Goal: Transaction & Acquisition: Purchase product/service

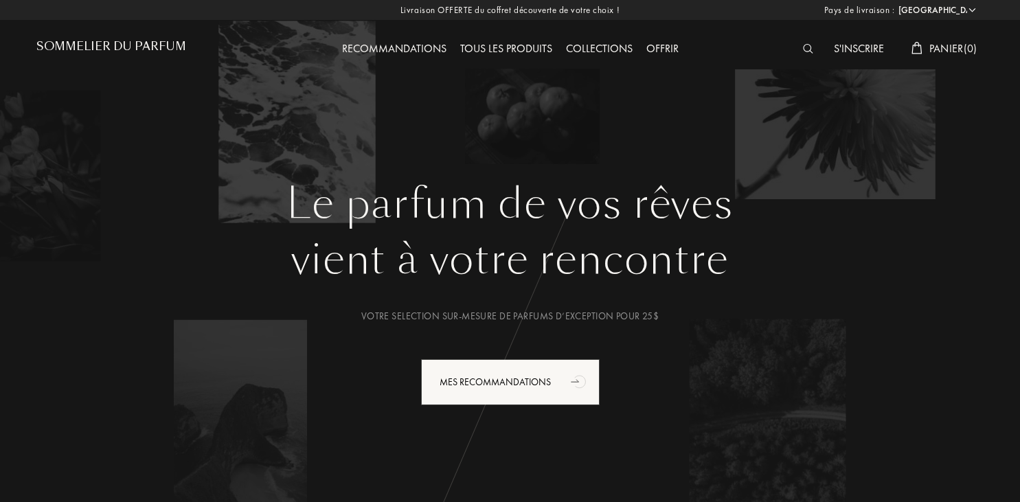
select select "FR"
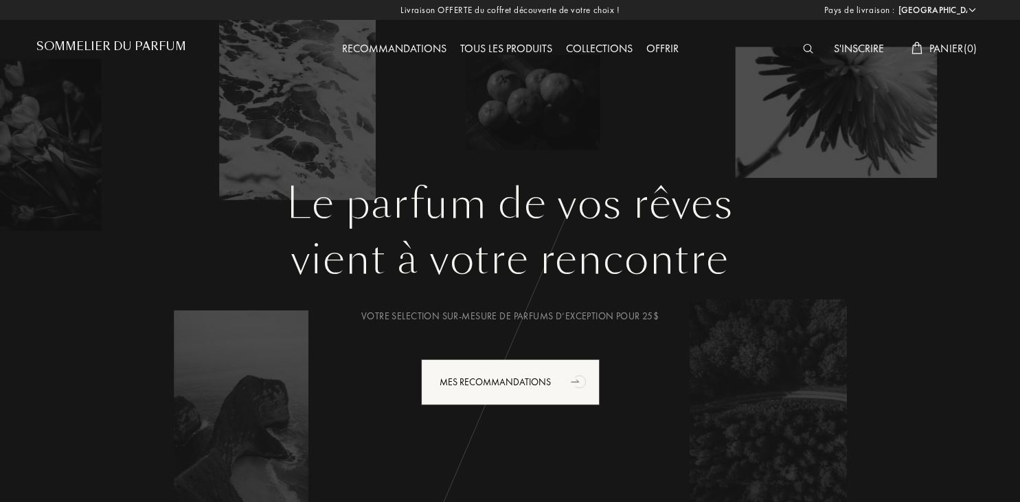
click at [531, 48] on div "Tous les produits" at bounding box center [506, 50] width 106 height 18
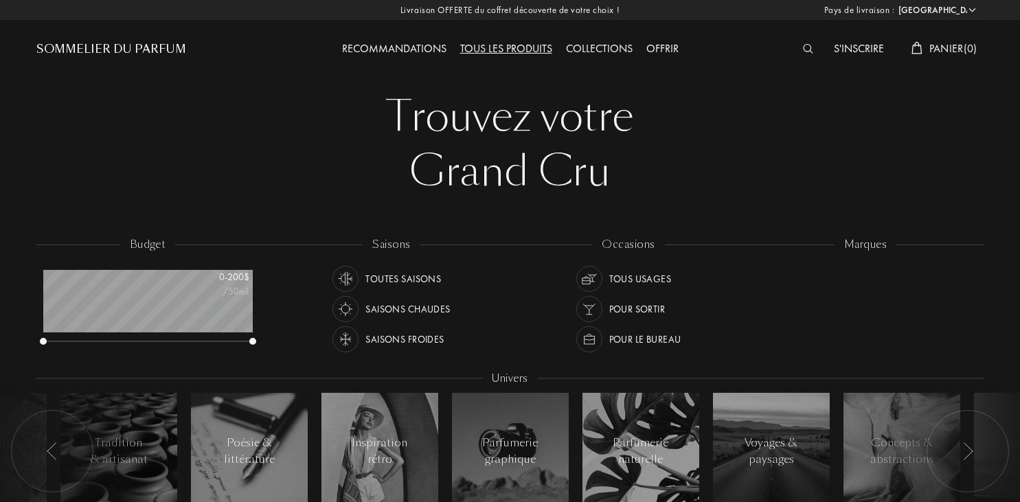
select select "FR"
click at [807, 48] on img at bounding box center [808, 49] width 10 height 10
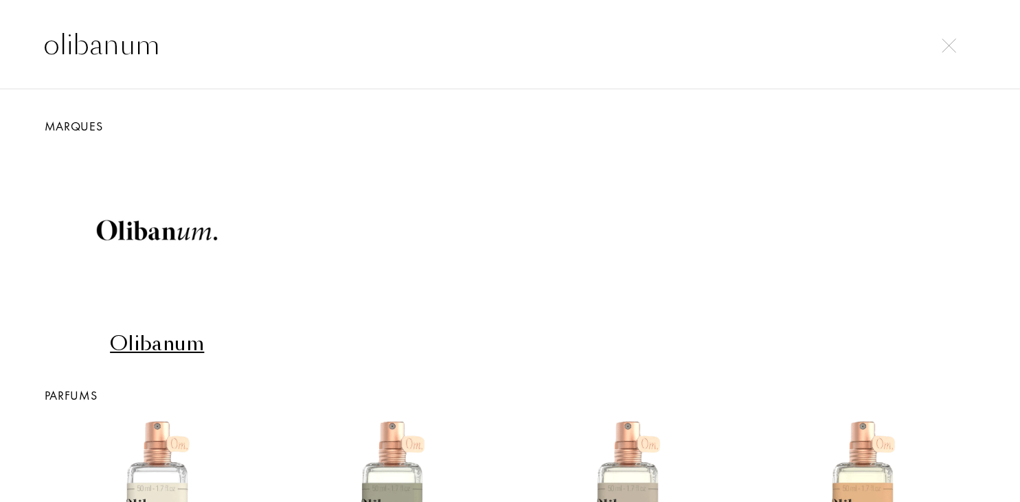
type input "olibanum"
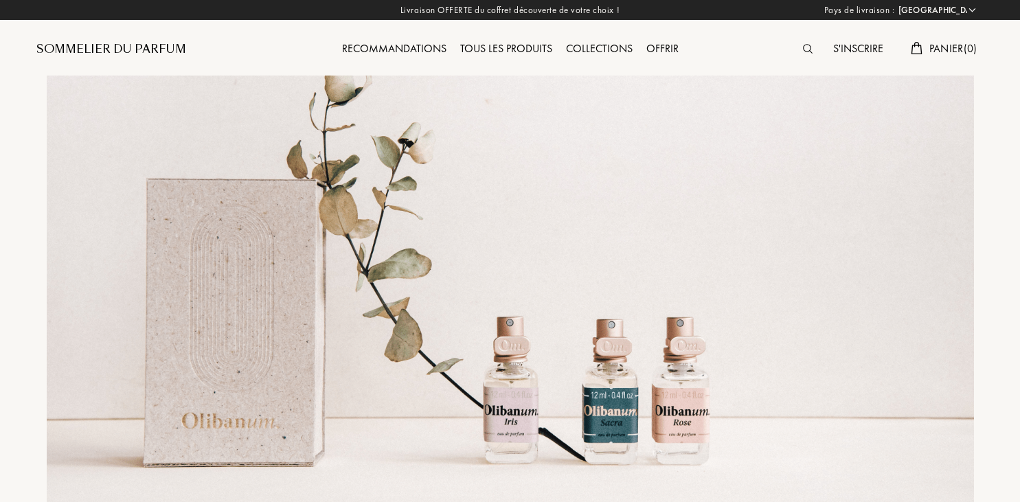
select select "FR"
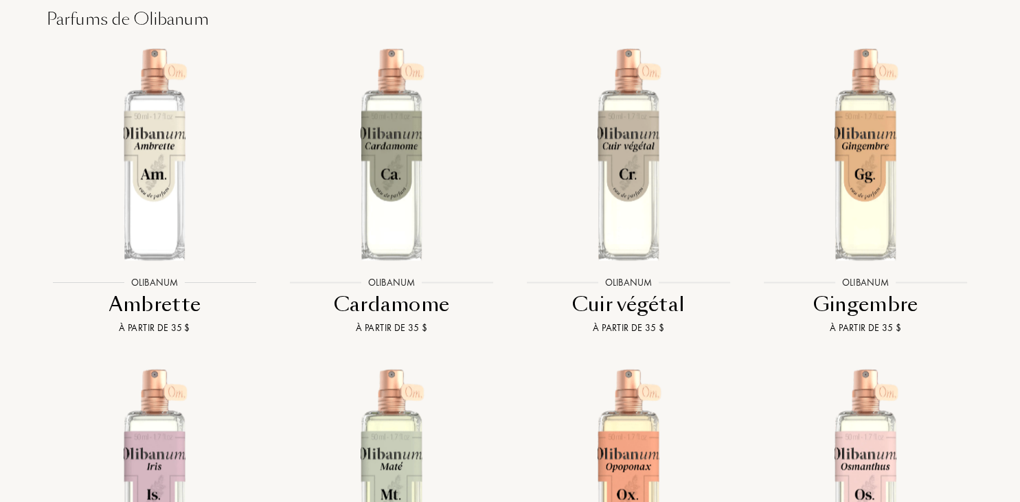
scroll to position [2187, 0]
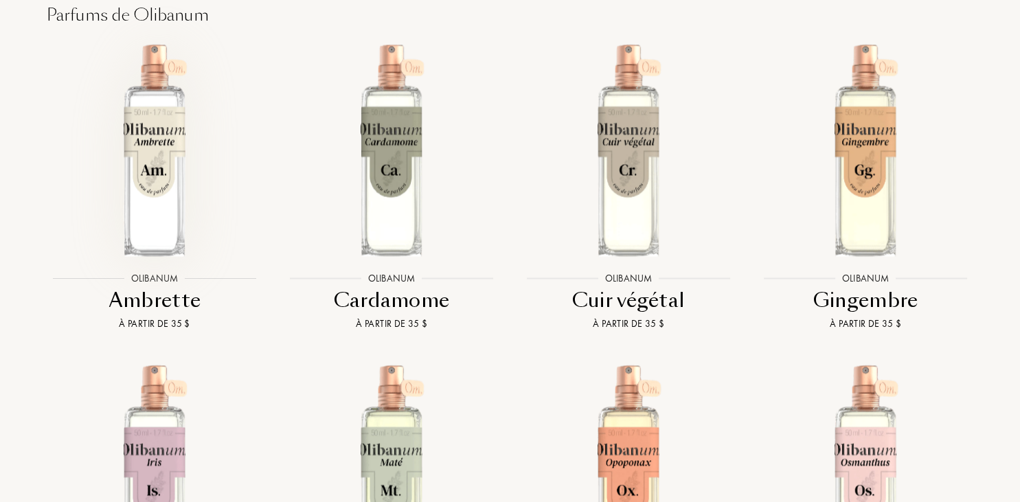
click at [162, 164] on img at bounding box center [155, 150] width 214 height 214
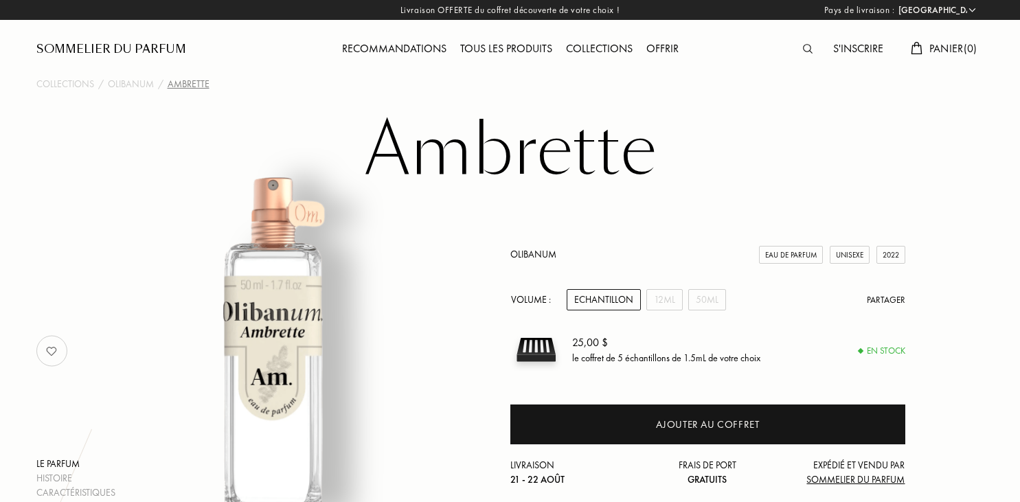
select select "FR"
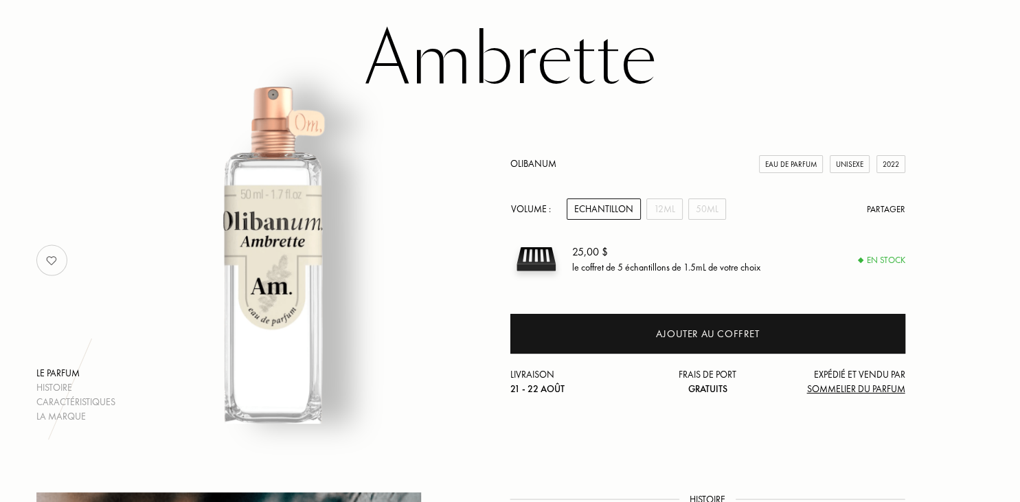
scroll to position [93, 0]
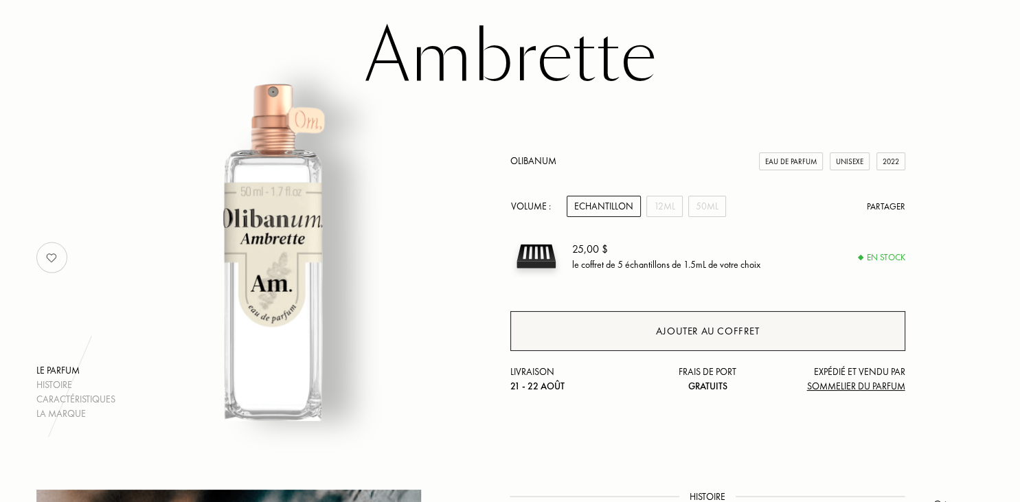
click at [683, 332] on div "Ajouter au coffret" at bounding box center [708, 331] width 104 height 16
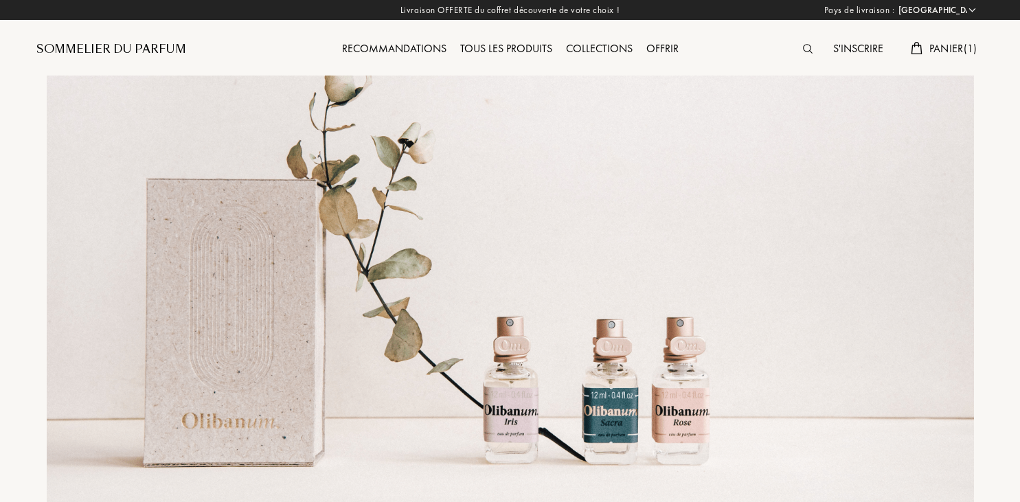
select select "FR"
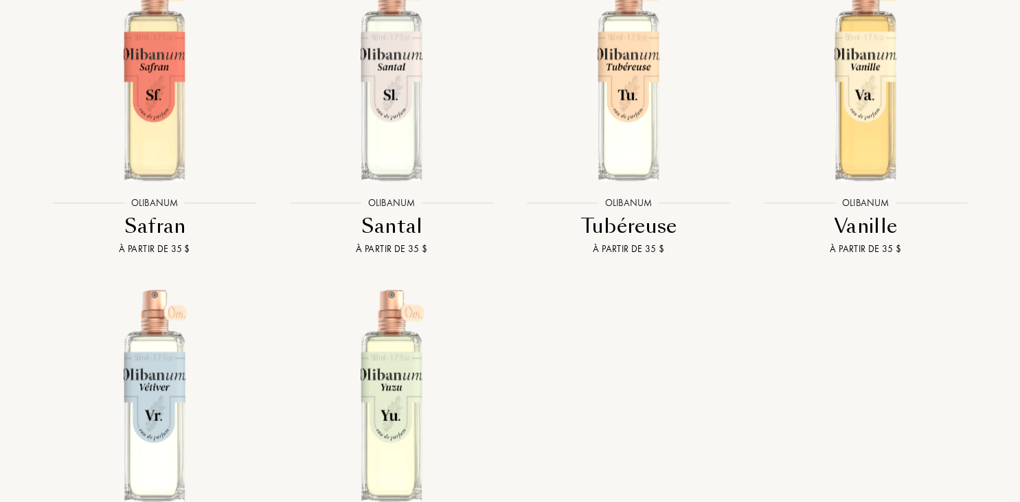
scroll to position [3151, 0]
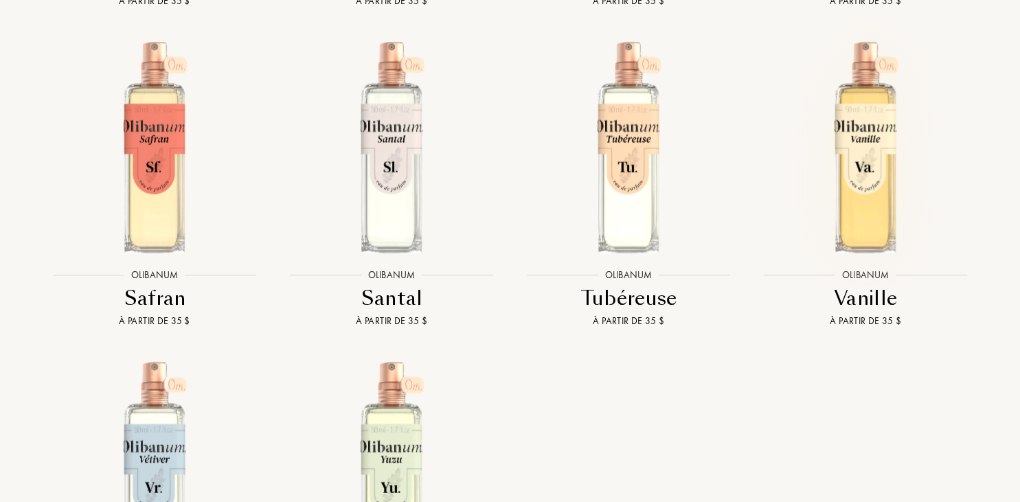
click at [862, 169] on img at bounding box center [866, 147] width 214 height 214
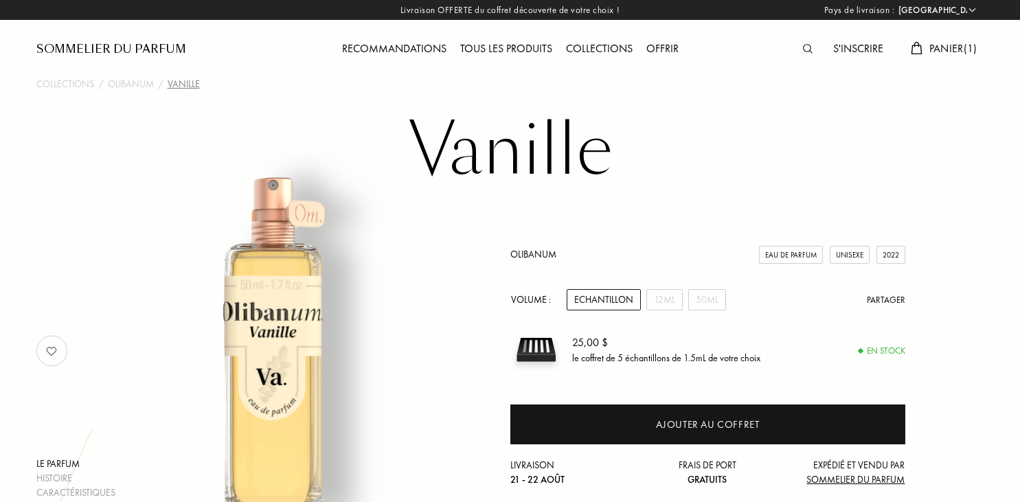
select select "FR"
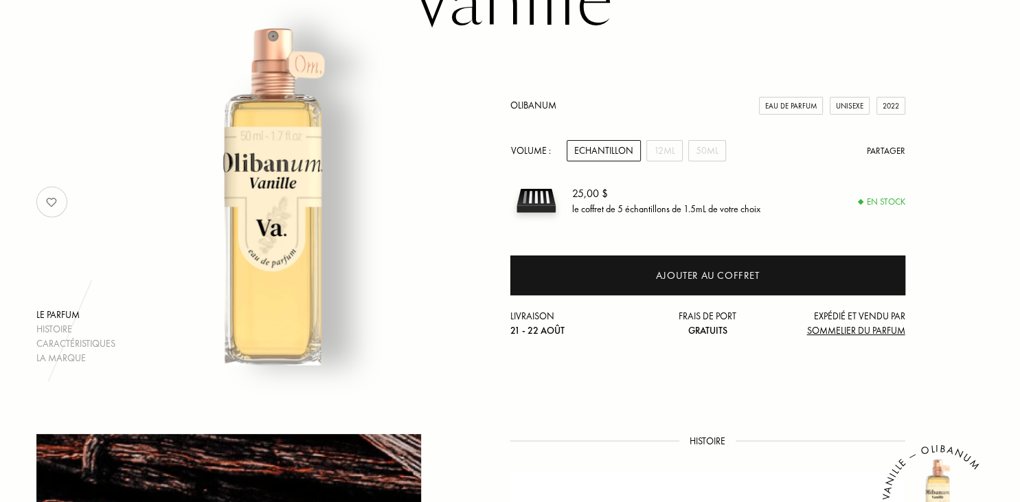
scroll to position [152, 0]
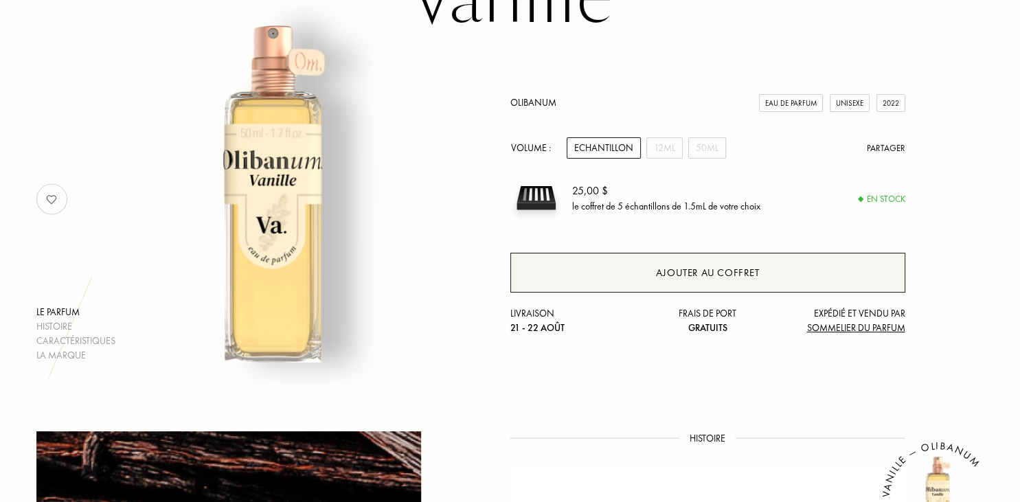
click at [730, 266] on div "Ajouter au coffret" at bounding box center [708, 273] width 104 height 16
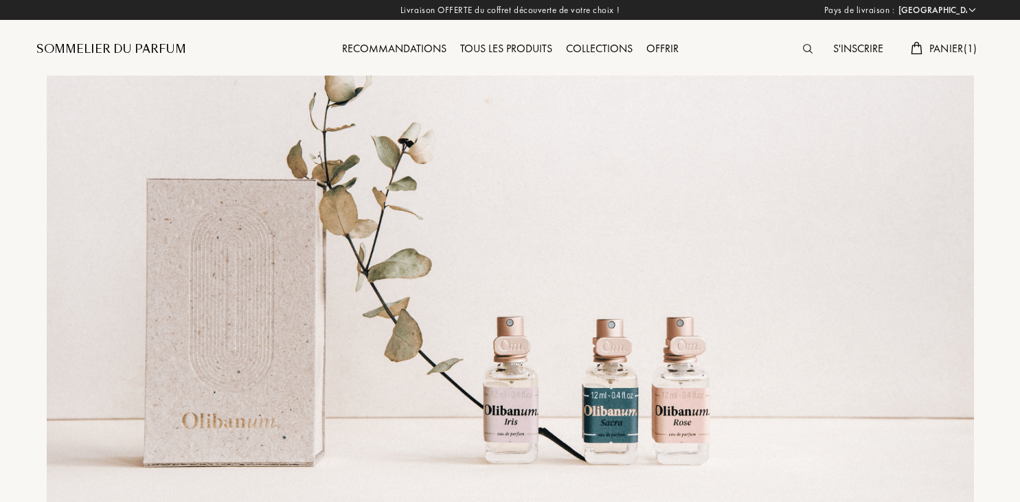
select select "FR"
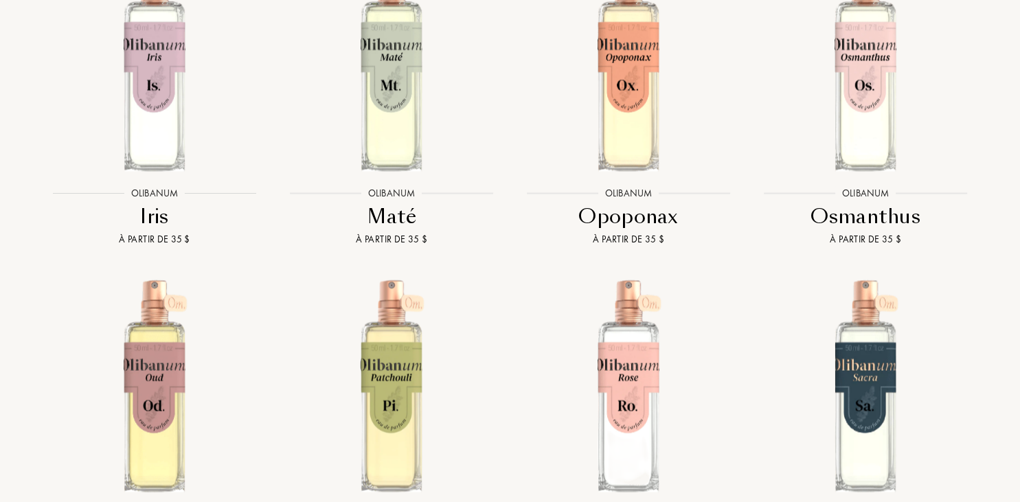
scroll to position [2568, 0]
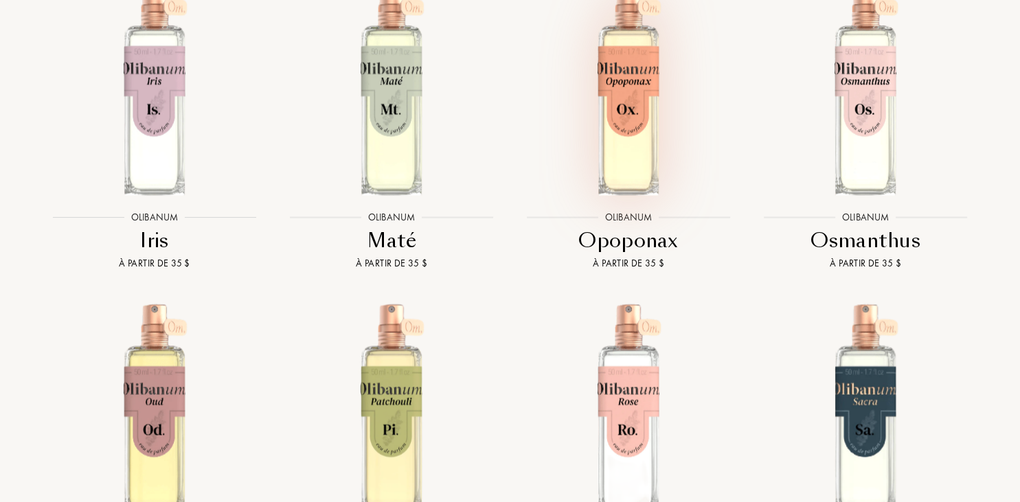
click at [644, 89] on img at bounding box center [629, 89] width 214 height 214
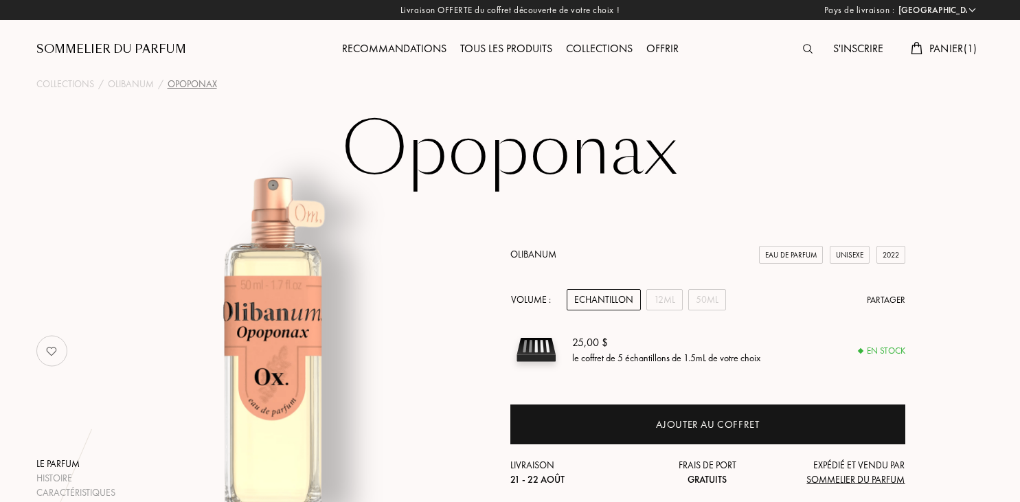
select select "FR"
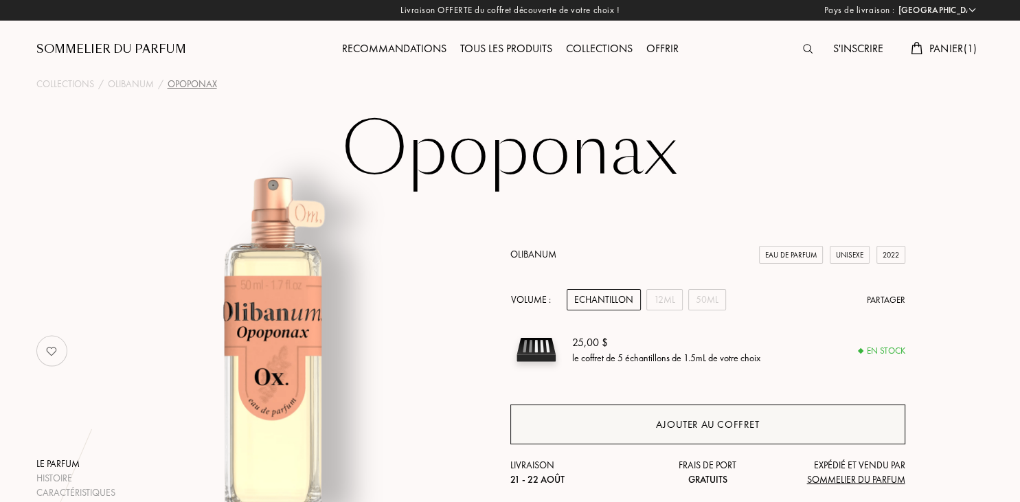
click at [726, 424] on div "Ajouter au coffret" at bounding box center [708, 425] width 104 height 16
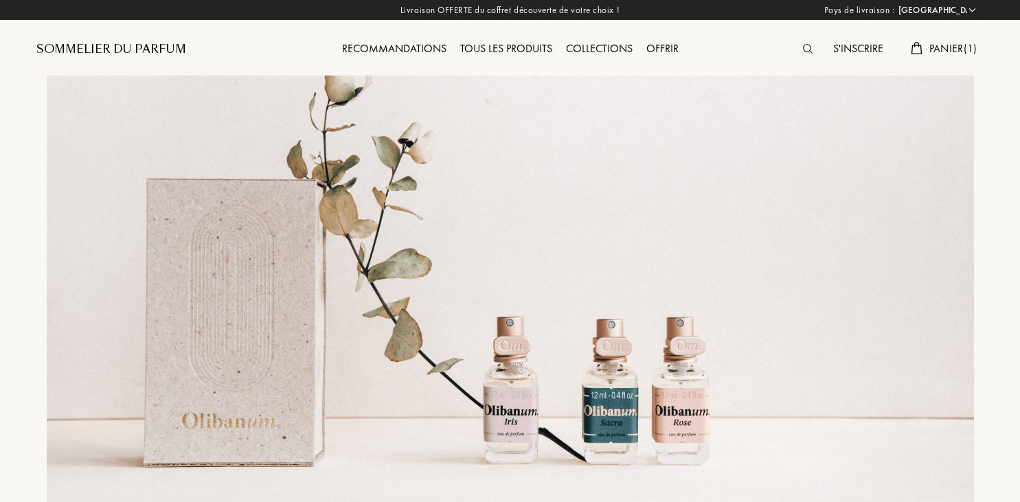
select select "FR"
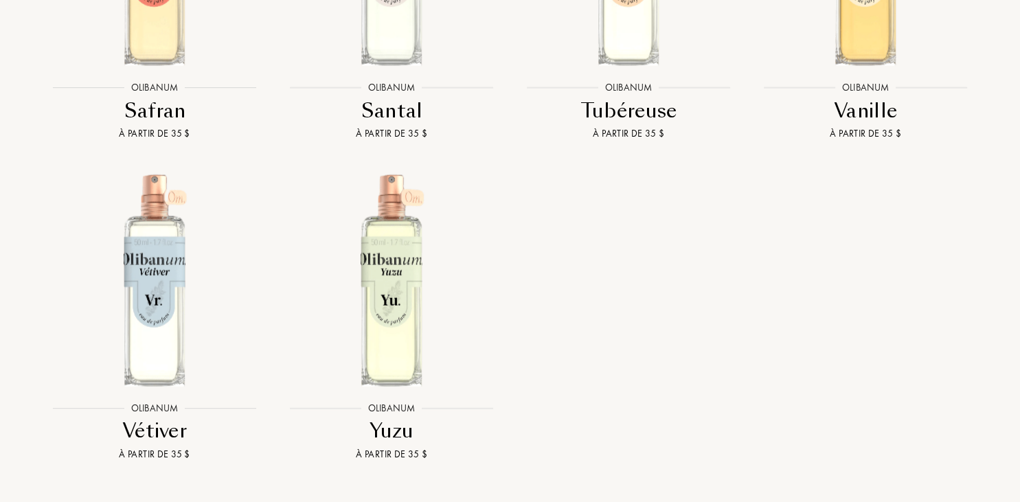
scroll to position [3372, 0]
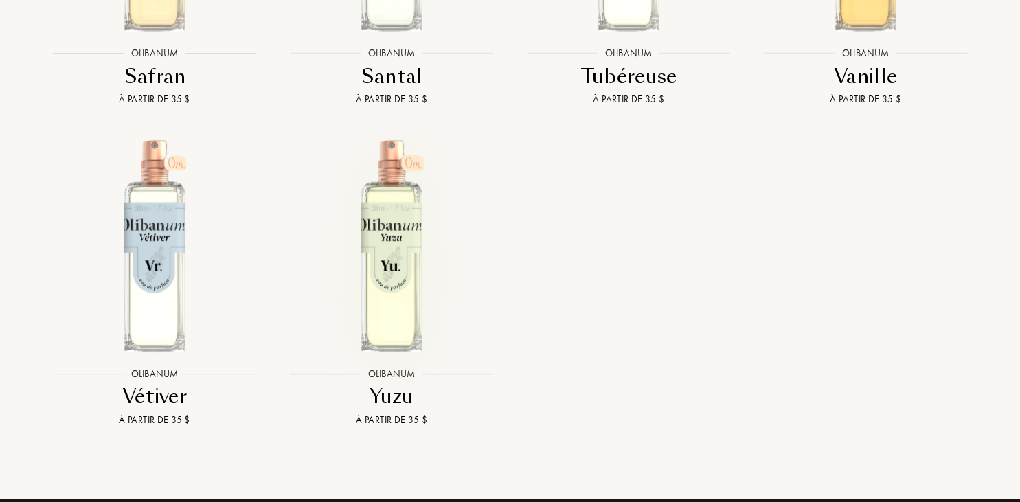
click at [400, 257] on img at bounding box center [392, 246] width 214 height 214
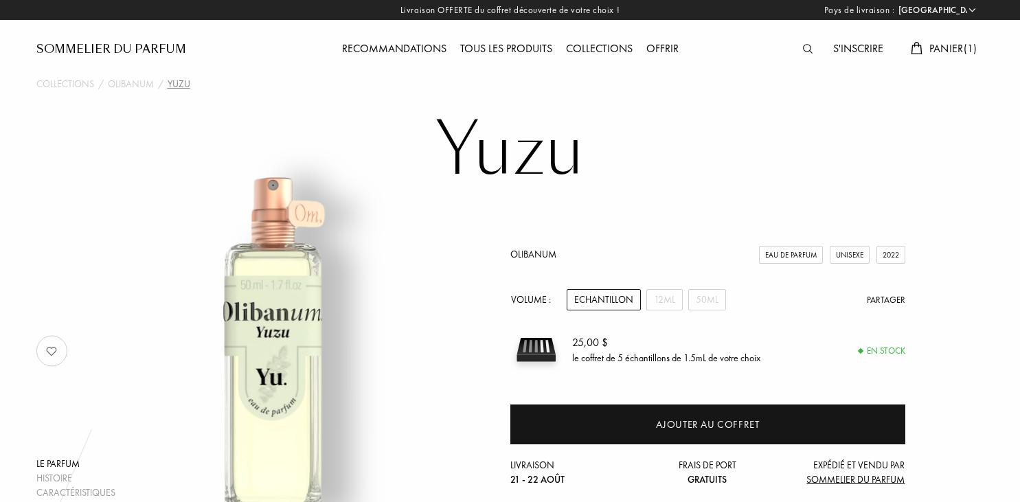
select select "FR"
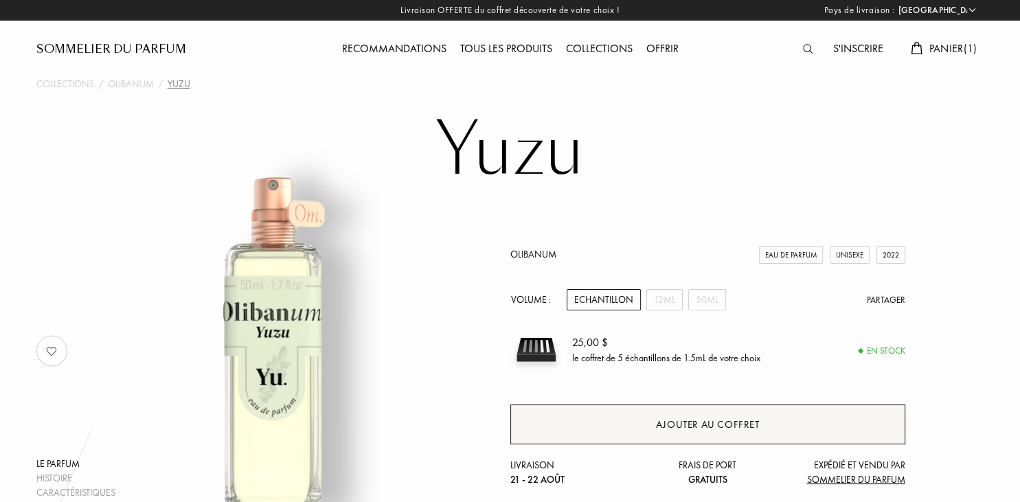
click at [694, 417] on div "Ajouter au coffret" at bounding box center [708, 425] width 104 height 16
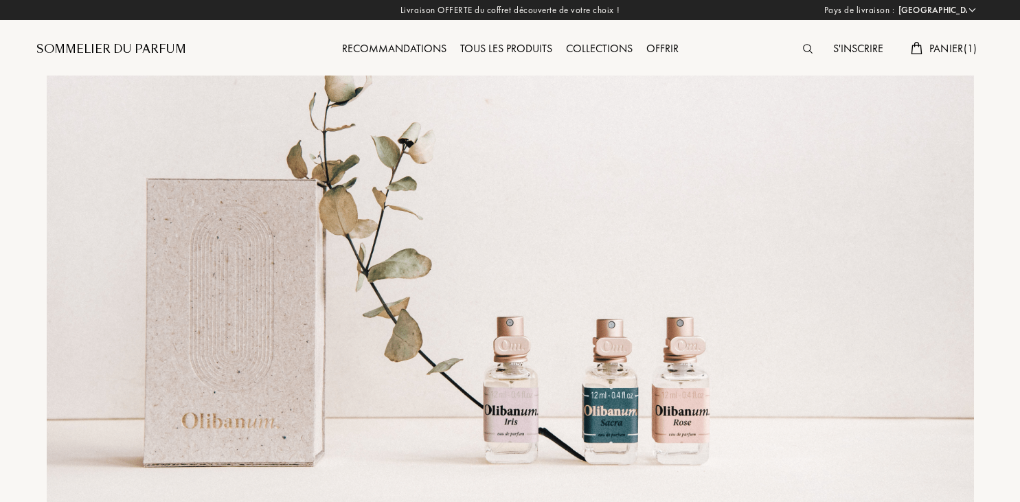
select select "FR"
click at [501, 47] on div "Tous les produits" at bounding box center [506, 50] width 106 height 18
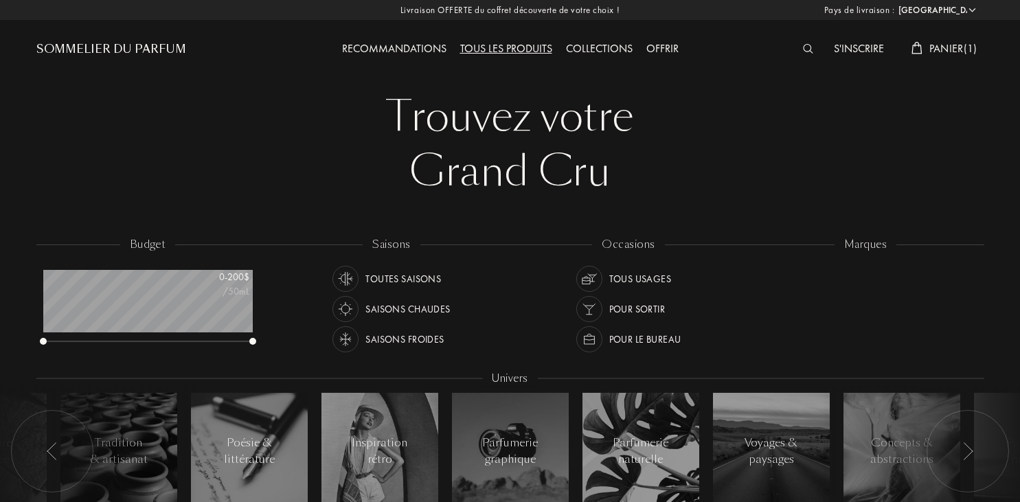
select select "FR"
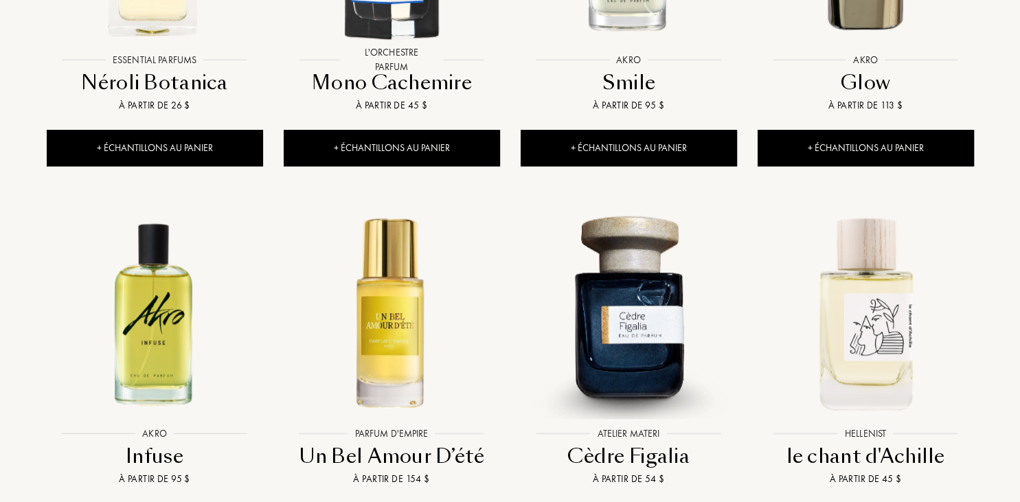
scroll to position [1253, 0]
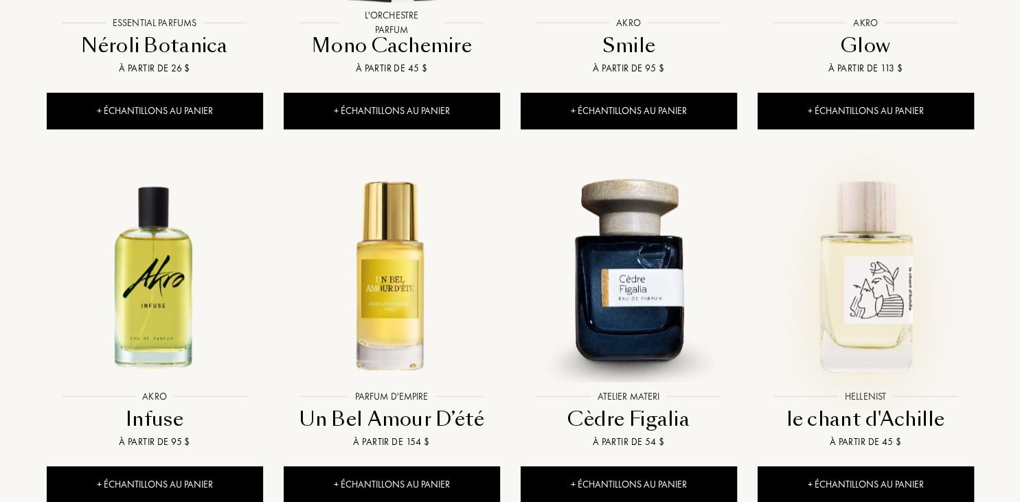
click at [856, 238] on img at bounding box center [866, 275] width 214 height 214
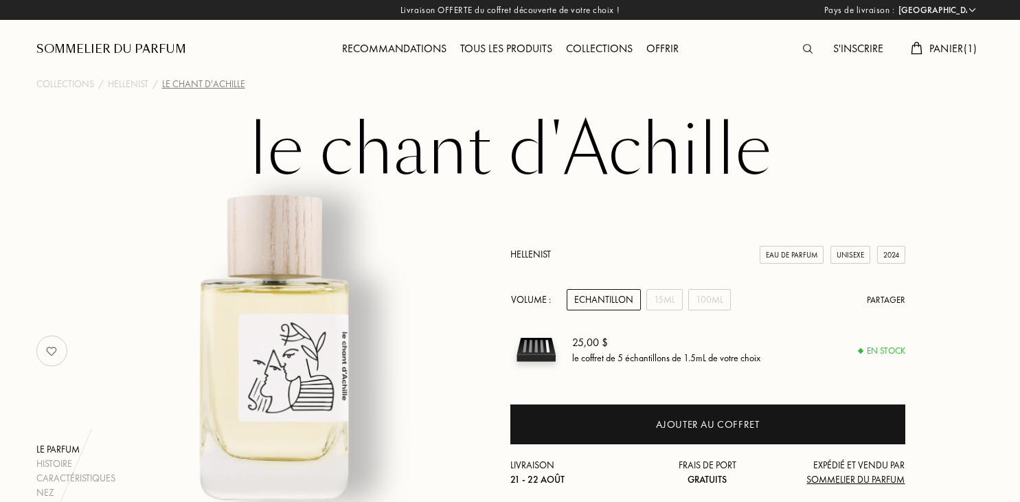
select select "FR"
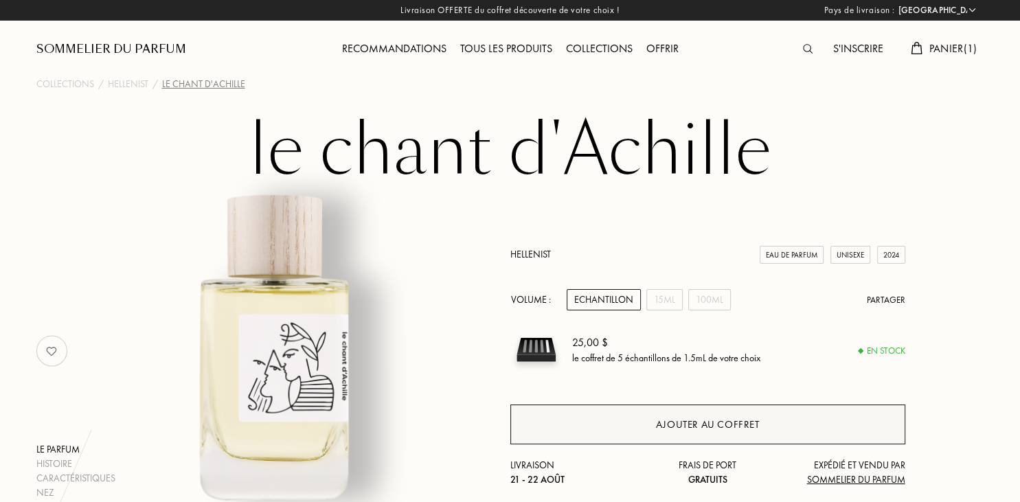
click at [716, 420] on div "Ajouter au coffret" at bounding box center [708, 425] width 104 height 16
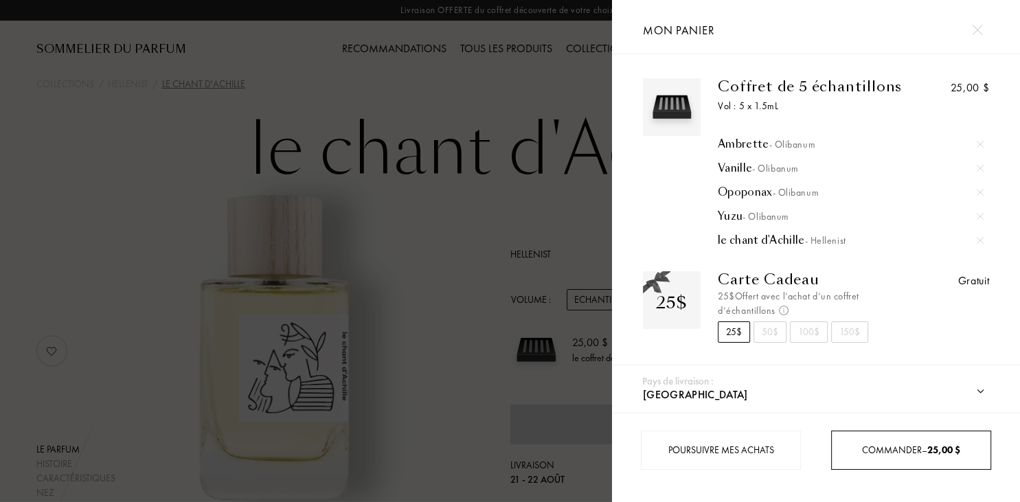
click at [908, 451] on span "Commander – 25,00 $" at bounding box center [911, 450] width 98 height 12
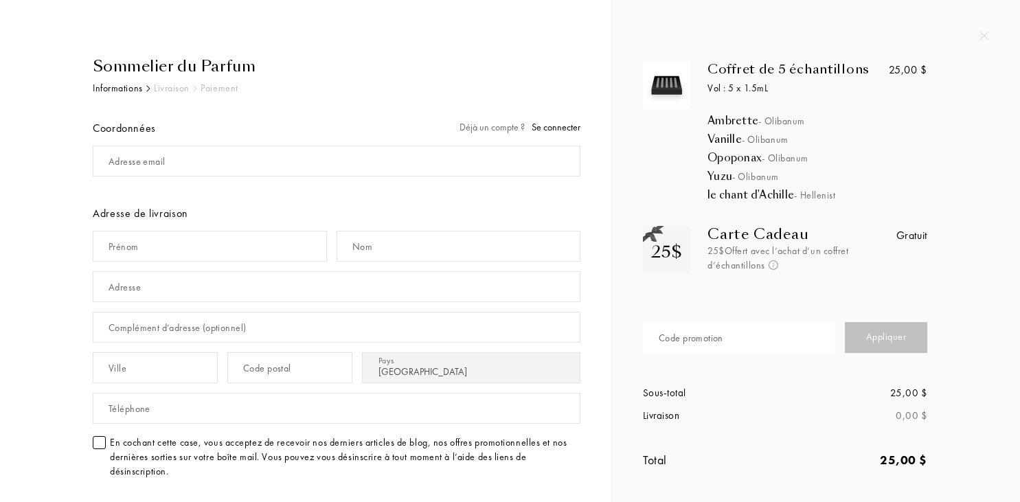
select select "FR"
click at [695, 337] on div "Code promotion" at bounding box center [691, 338] width 65 height 14
type input "OLIVIA"
click at [887, 332] on div "Appliquer" at bounding box center [886, 337] width 82 height 31
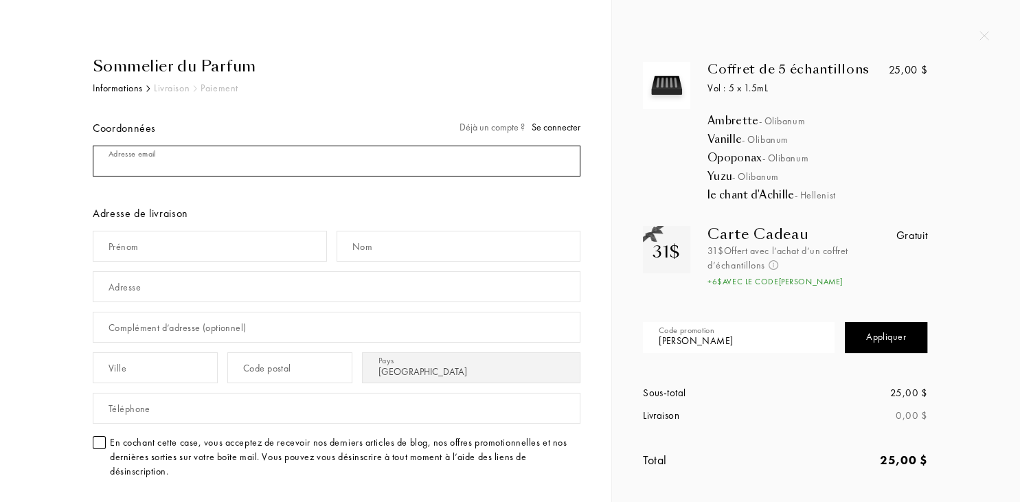
click at [187, 161] on input "mail" at bounding box center [337, 161] width 488 height 31
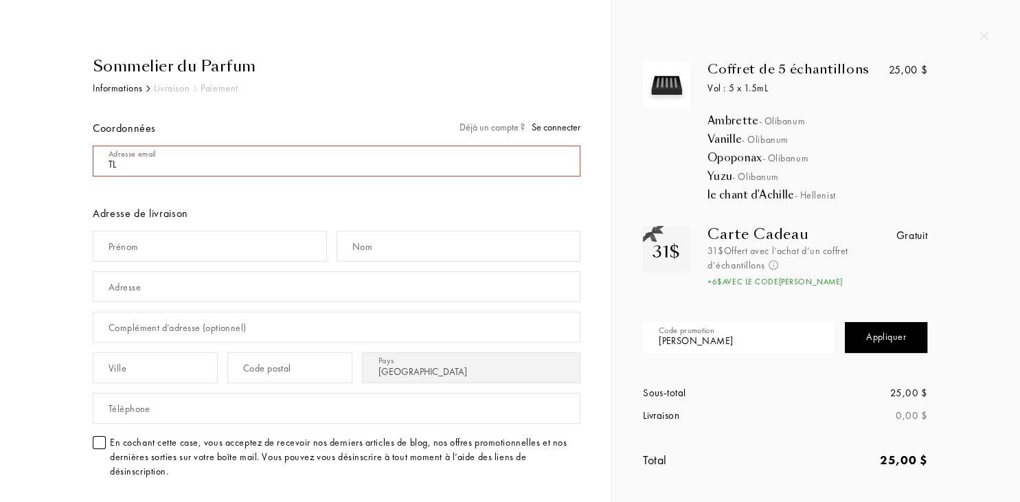
type input "T"
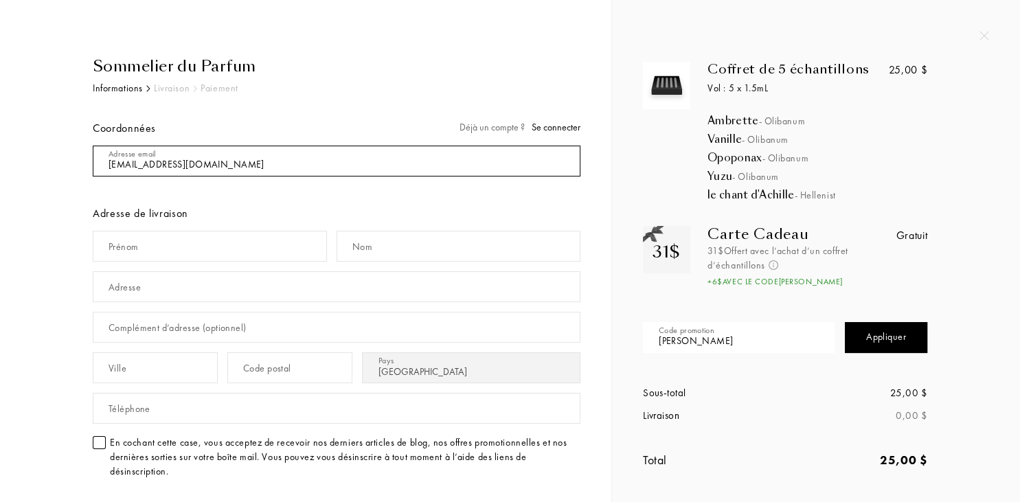
type input "tlm.olivares@yahoo.fr"
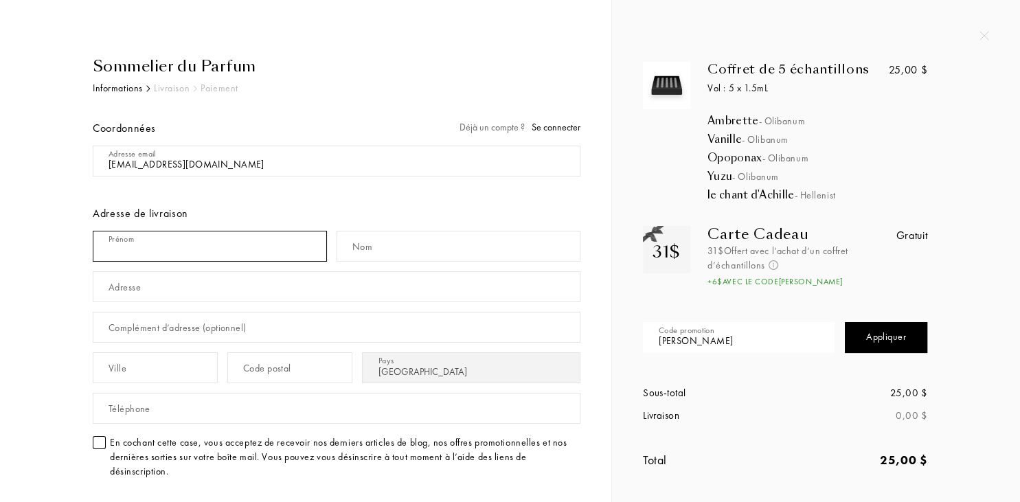
click at [174, 251] on input "text" at bounding box center [210, 246] width 234 height 31
type input "Martine"
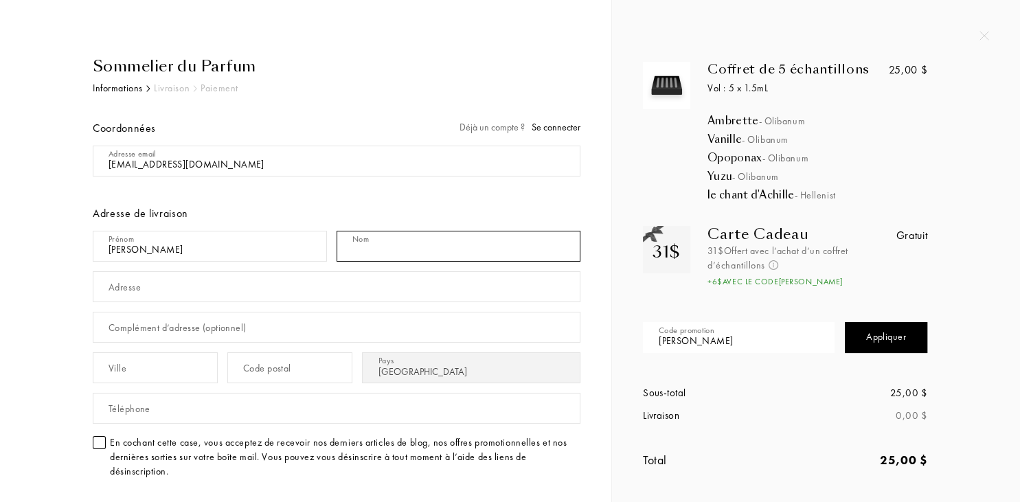
click at [403, 248] on input "text" at bounding box center [459, 246] width 244 height 31
type input "OLIVARES"
click at [227, 286] on input "text" at bounding box center [337, 286] width 488 height 31
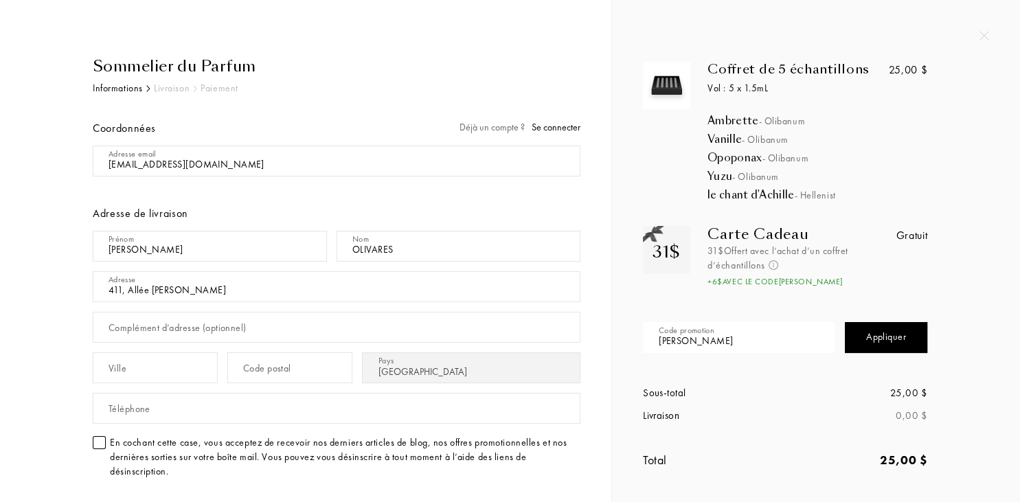
type input "411, Allée Alphonse Daudet"
click at [162, 363] on input "text" at bounding box center [155, 367] width 125 height 31
click at [271, 379] on input "text" at bounding box center [289, 367] width 125 height 31
type input "83470"
click at [139, 372] on input "text" at bounding box center [155, 367] width 125 height 31
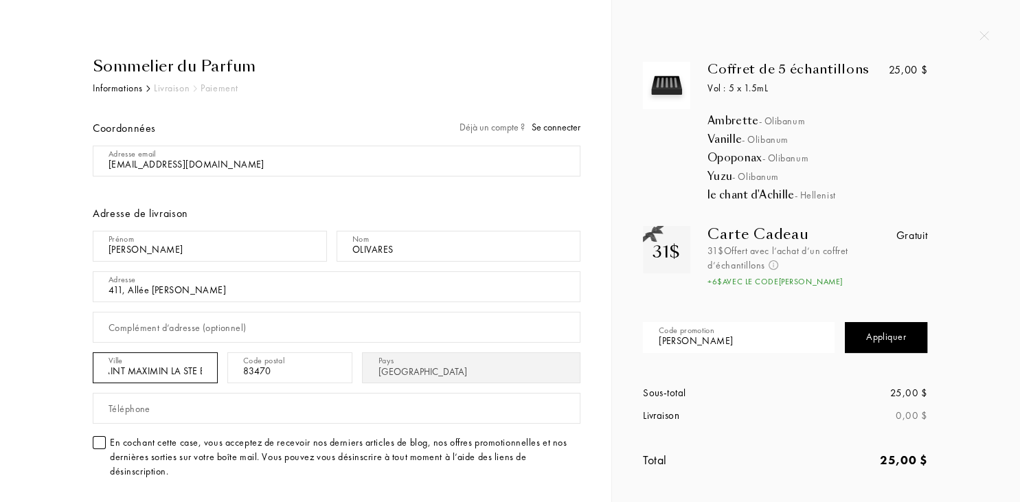
scroll to position [0, 23]
type input "SAINT MAXIMIN LA STE BAUME"
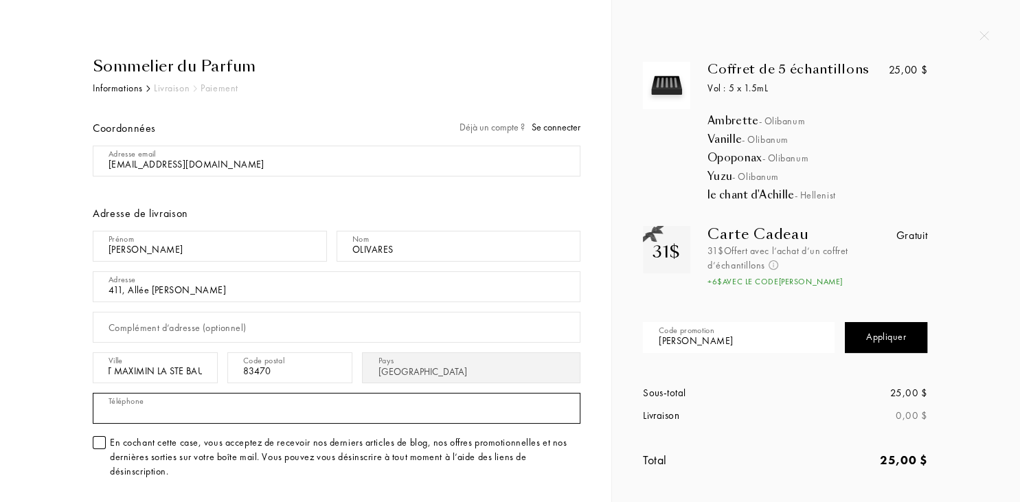
click at [171, 403] on input "text" at bounding box center [337, 408] width 488 height 31
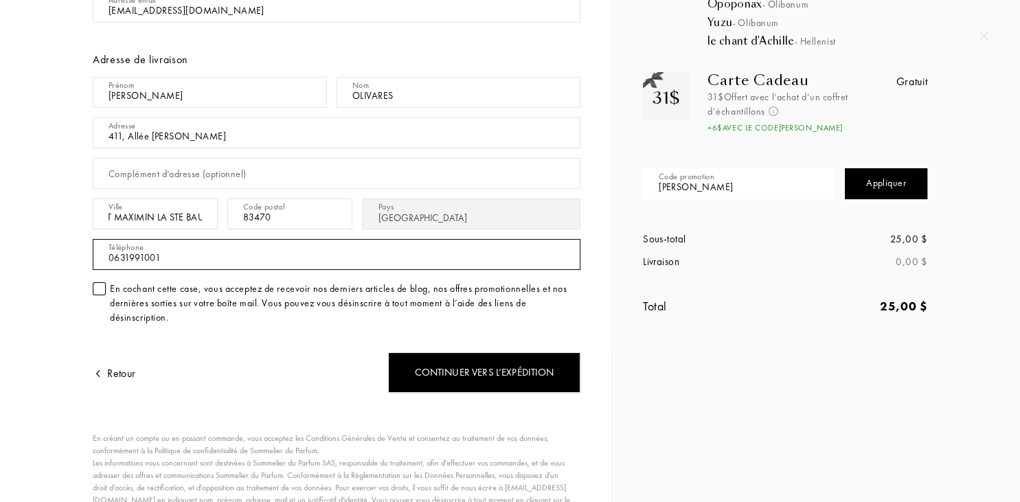
scroll to position [179, 0]
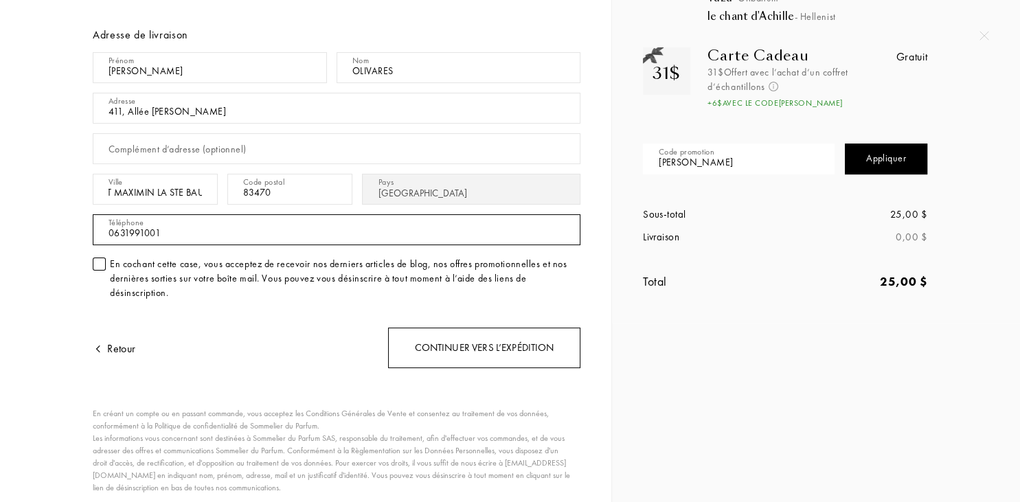
type input "0631991001"
click at [523, 343] on div "Continuer vers l’expédition" at bounding box center [484, 348] width 192 height 41
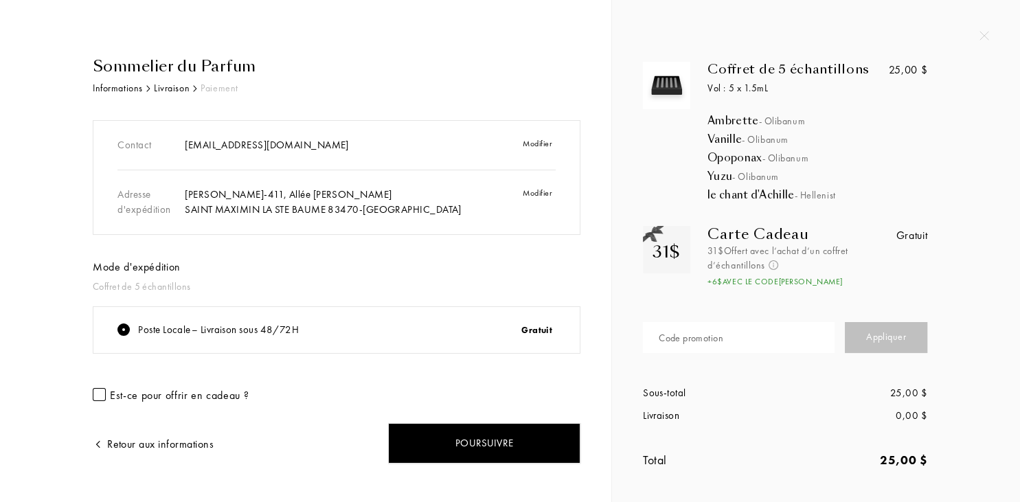
scroll to position [19, 0]
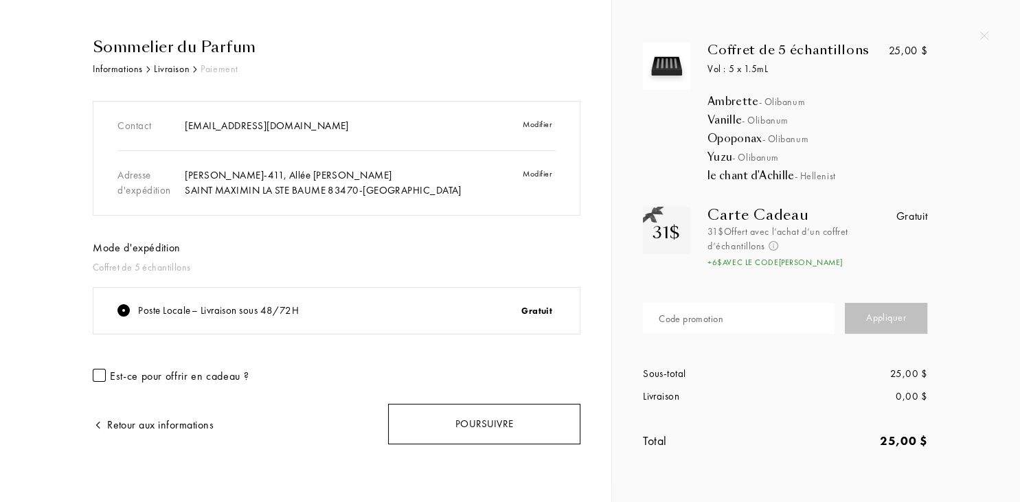
click at [499, 420] on div "Poursuivre" at bounding box center [484, 424] width 192 height 41
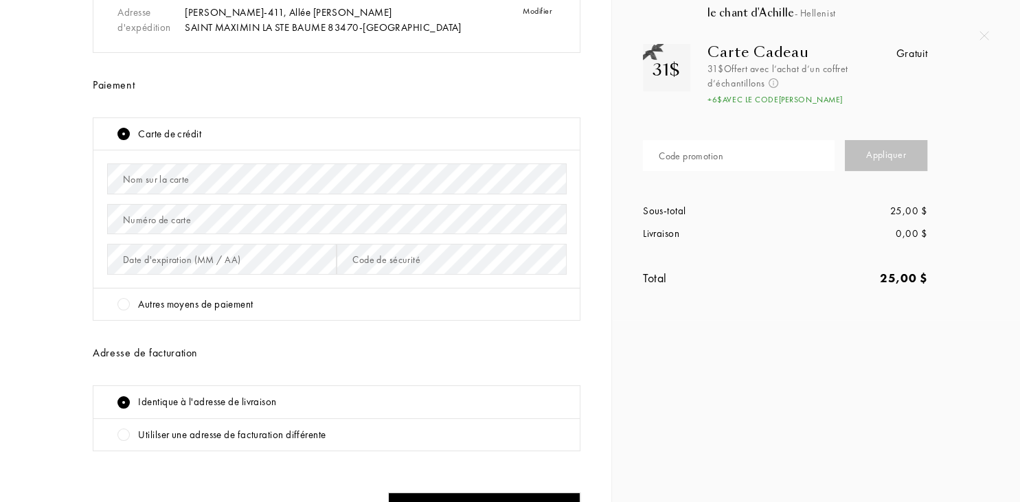
scroll to position [168, 0]
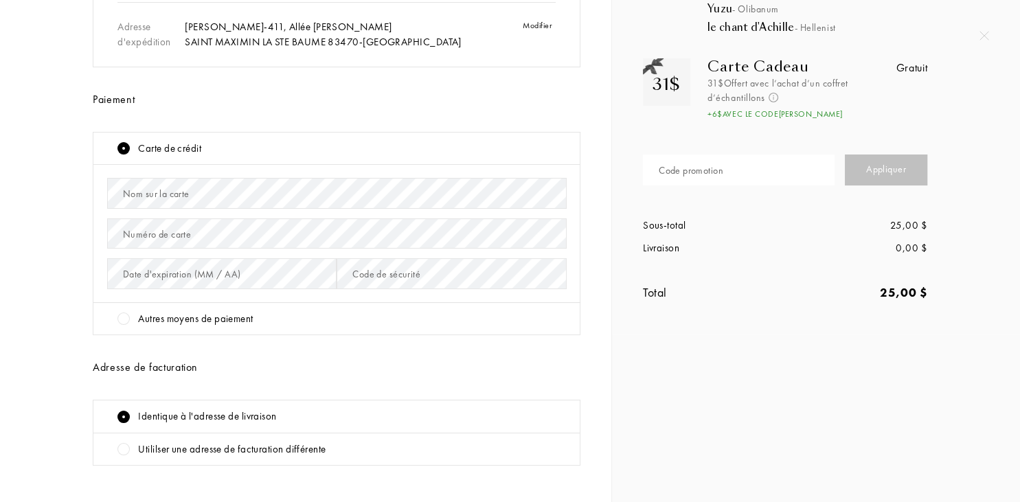
click at [125, 319] on div at bounding box center [123, 318] width 12 height 12
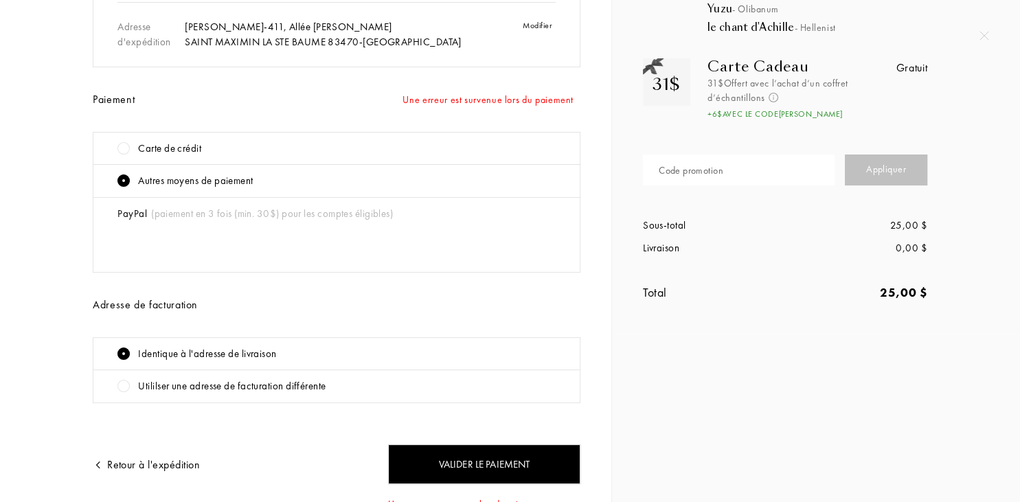
click at [124, 145] on div at bounding box center [123, 148] width 12 height 12
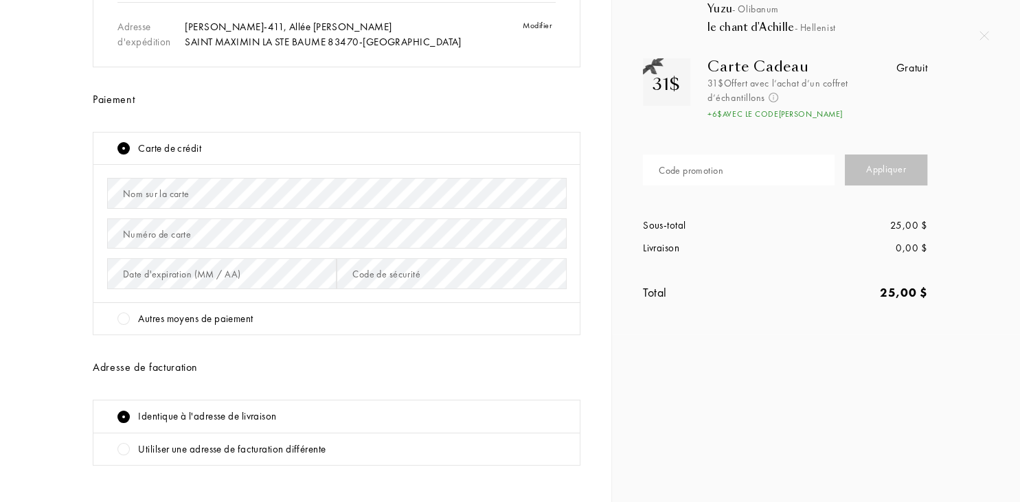
click at [173, 198] on div "Nom sur la carte" at bounding box center [156, 194] width 67 height 14
click at [143, 227] on div "Numéro de carte" at bounding box center [157, 234] width 68 height 14
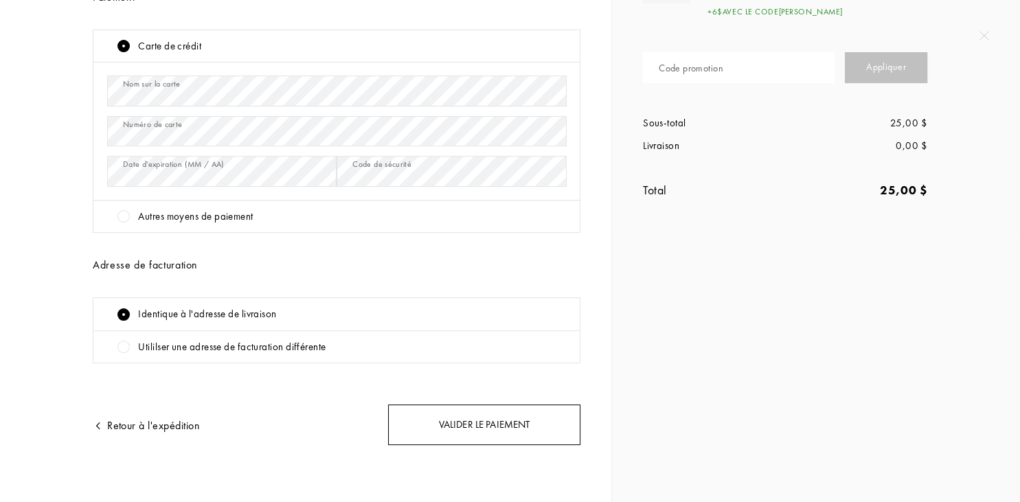
click at [524, 422] on div "Valider le paiement" at bounding box center [484, 425] width 192 height 41
